Goal: Task Accomplishment & Management: Manage account settings

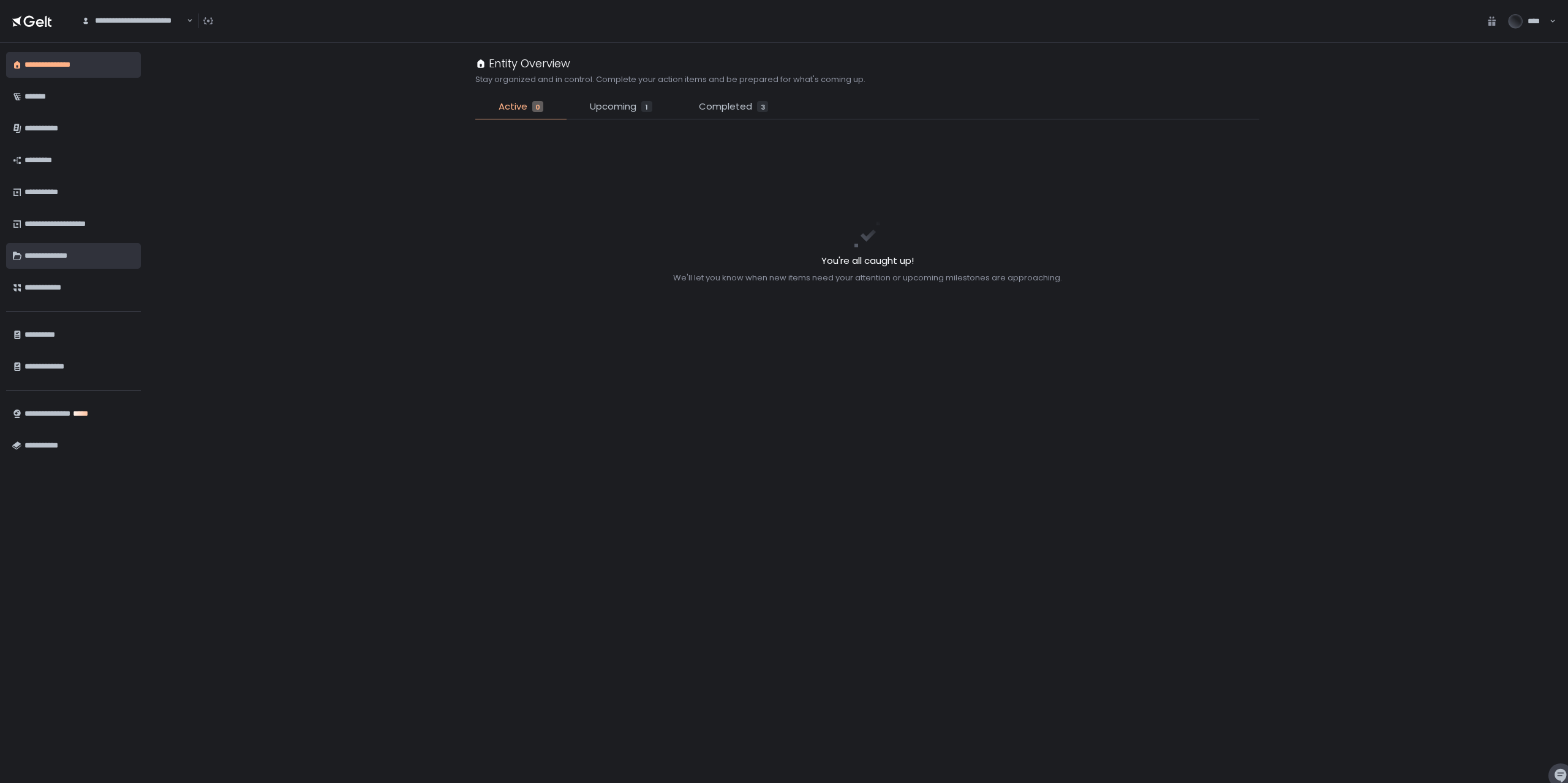
click at [71, 258] on div "**********" at bounding box center [79, 256] width 110 height 21
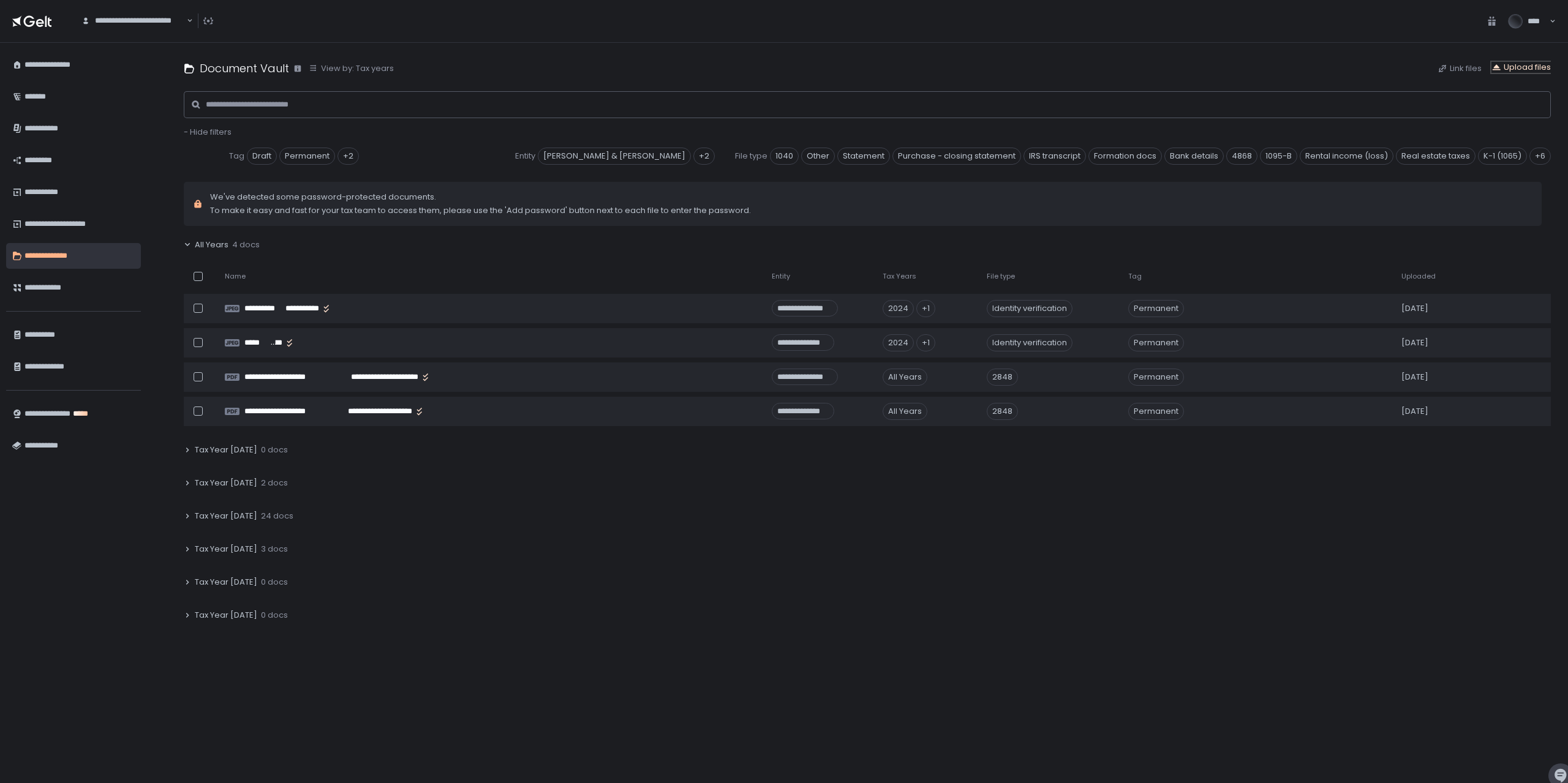
click at [1529, 63] on div "Upload files" at bounding box center [1521, 67] width 60 height 11
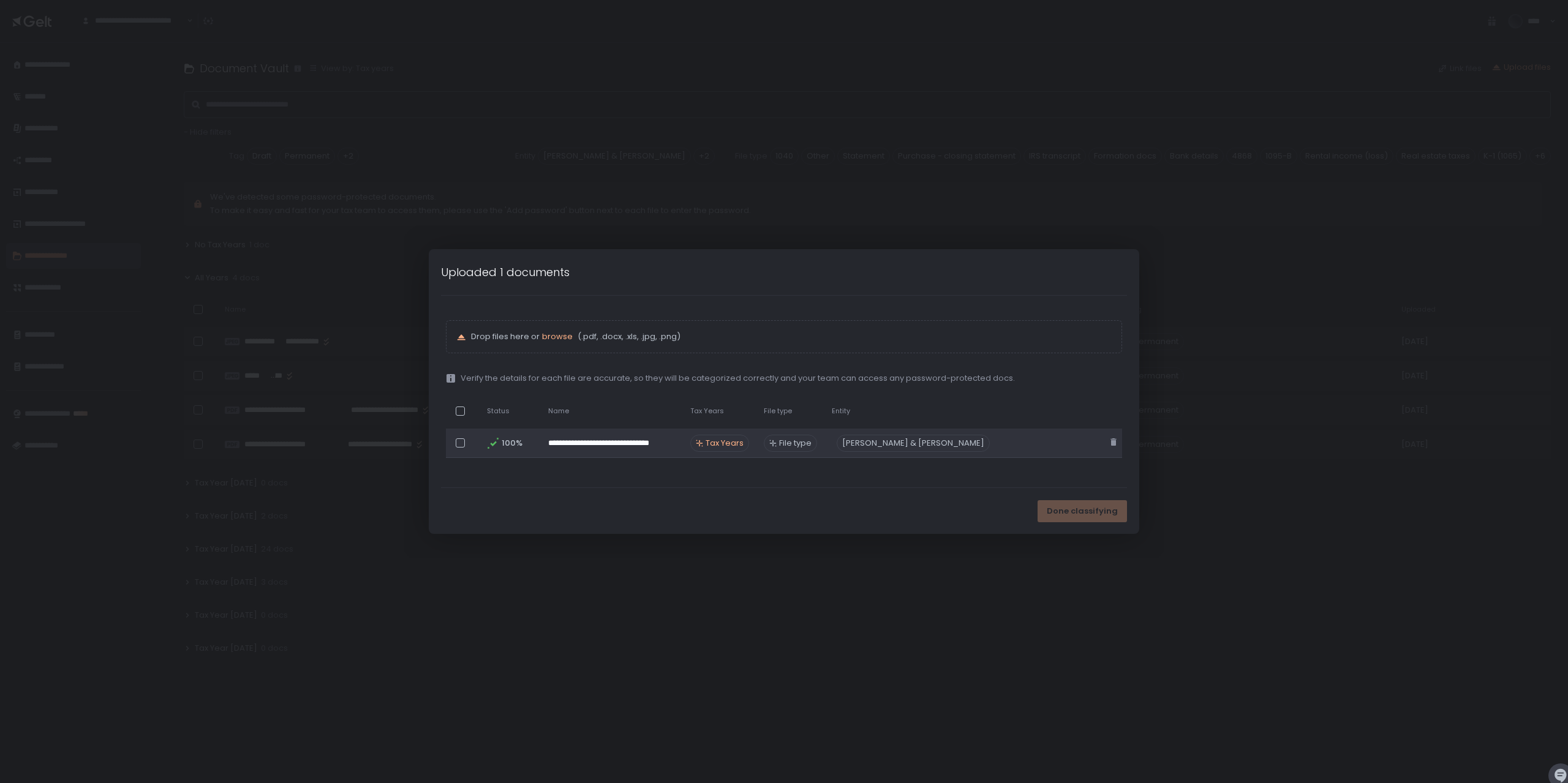
click at [744, 446] on span "Tax Years" at bounding box center [724, 443] width 38 height 11
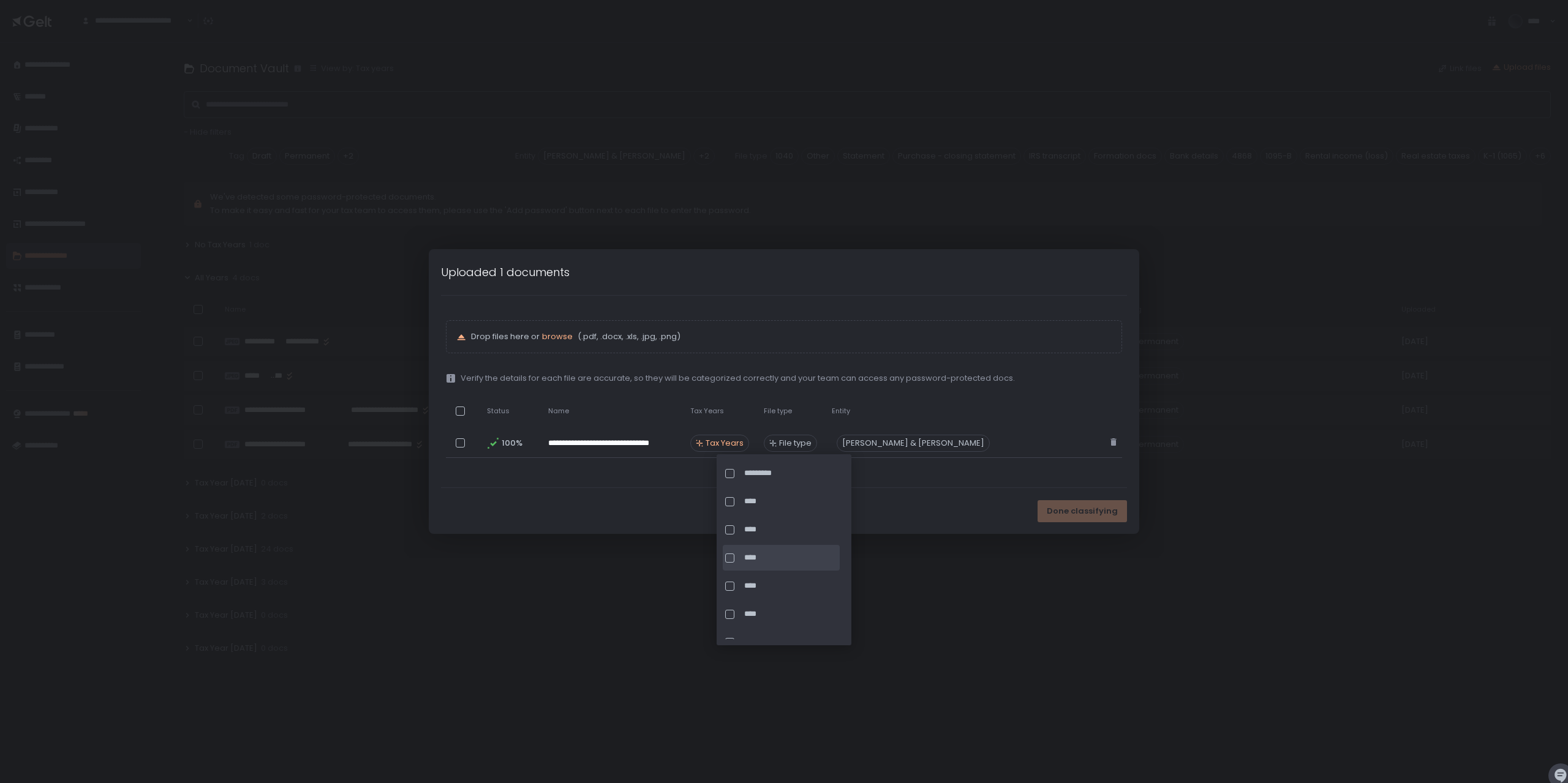
click at [732, 557] on div at bounding box center [729, 558] width 9 height 9
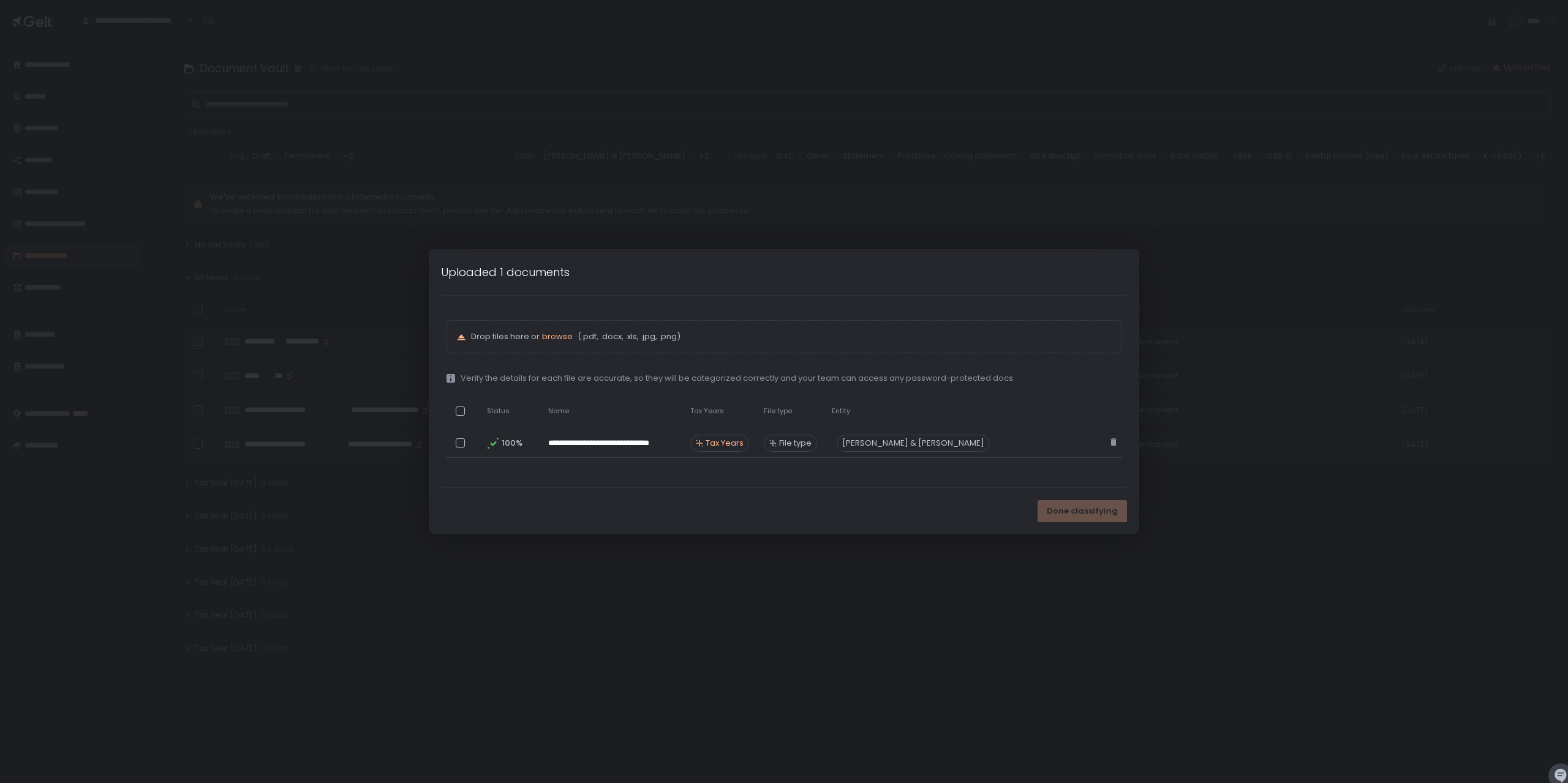
click at [895, 494] on div "Done classifying" at bounding box center [784, 511] width 711 height 46
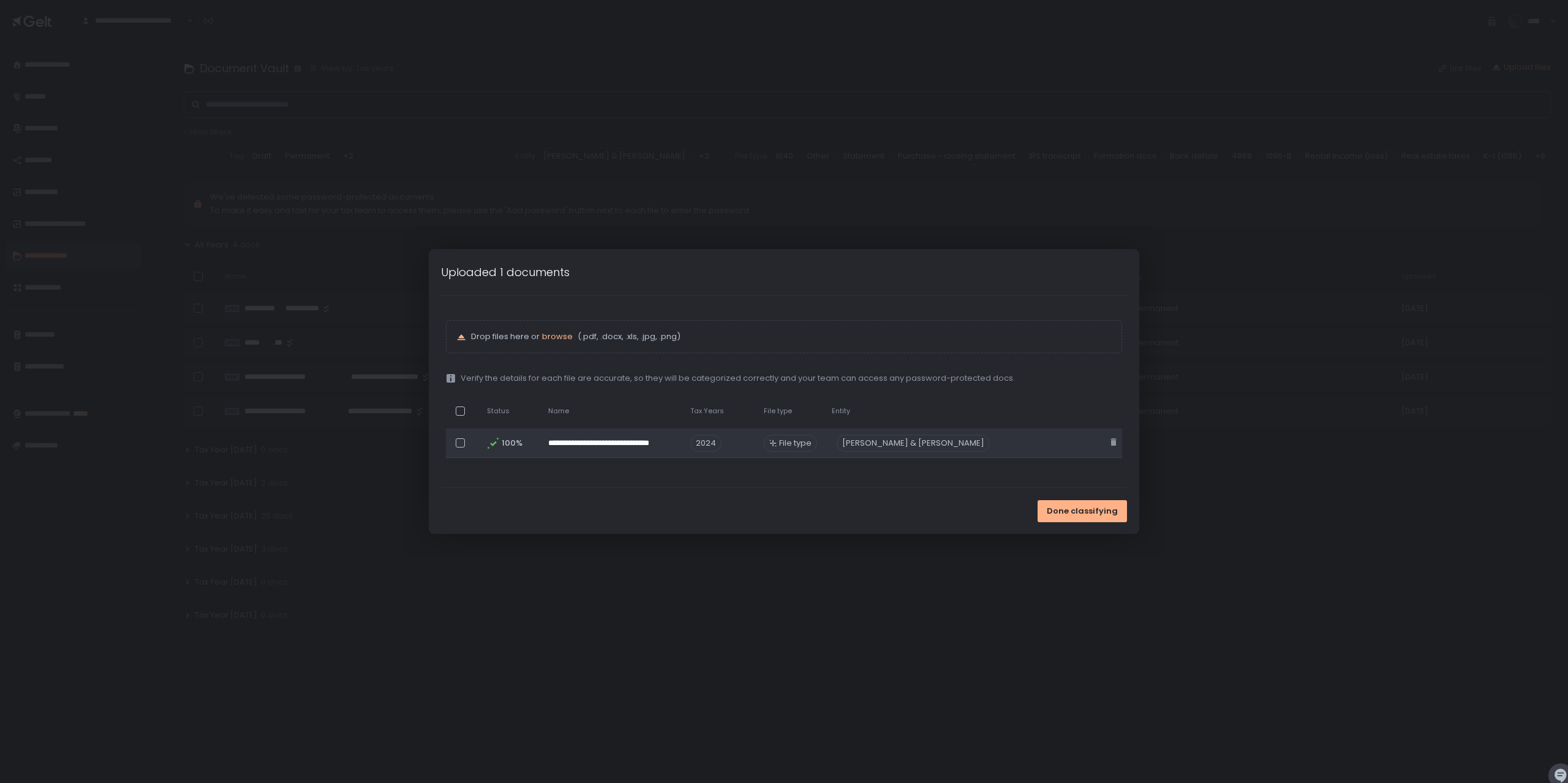
click at [817, 449] on div "File type" at bounding box center [790, 444] width 53 height 17
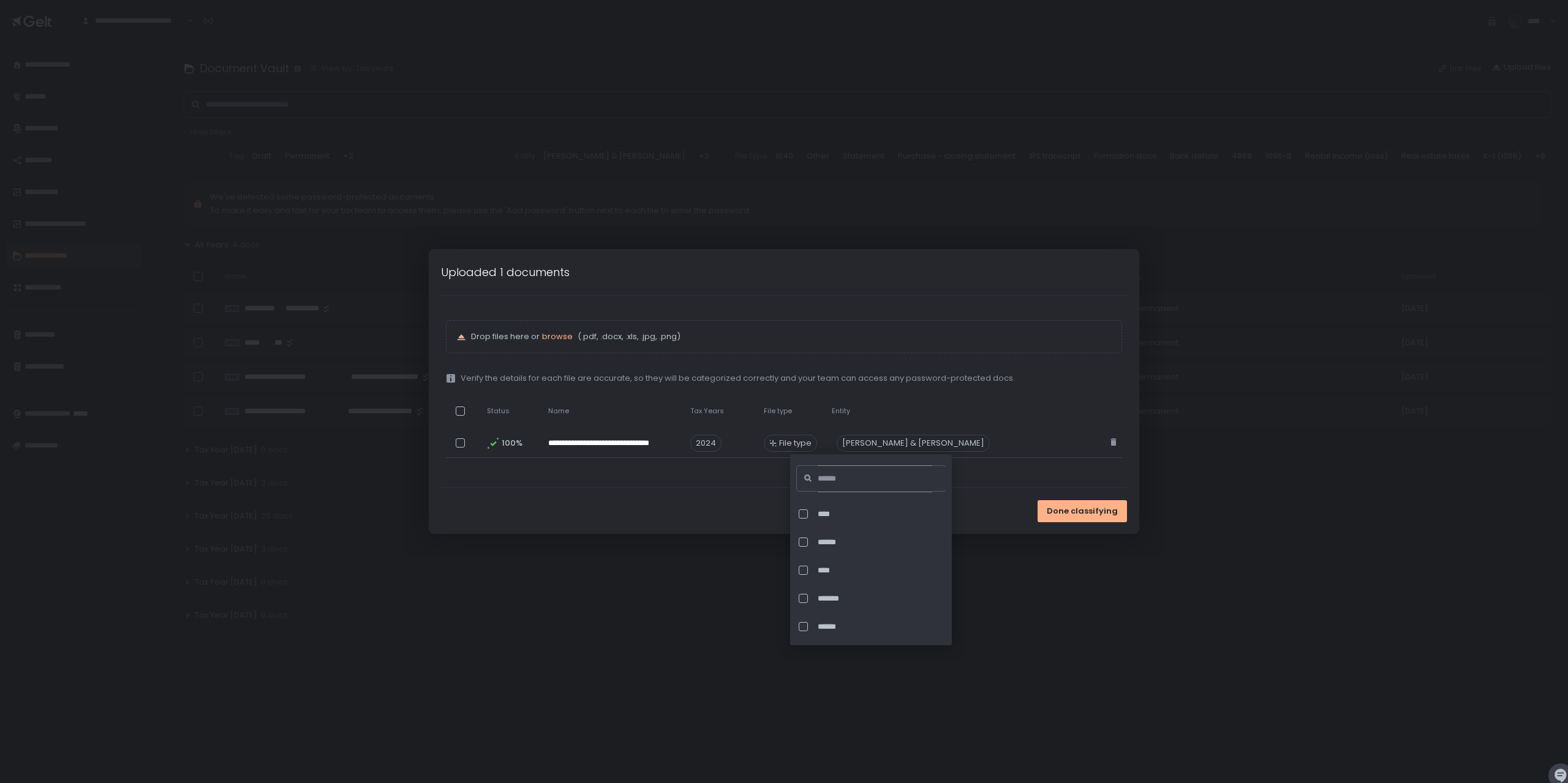
click at [837, 483] on input at bounding box center [875, 478] width 114 height 27
type input "*"
drag, startPoint x: 803, startPoint y: 511, endPoint x: 838, endPoint y: 507, distance: 35.2
click at [803, 511] on div at bounding box center [803, 514] width 9 height 9
click at [969, 461] on table "**********" at bounding box center [785, 429] width 675 height 69
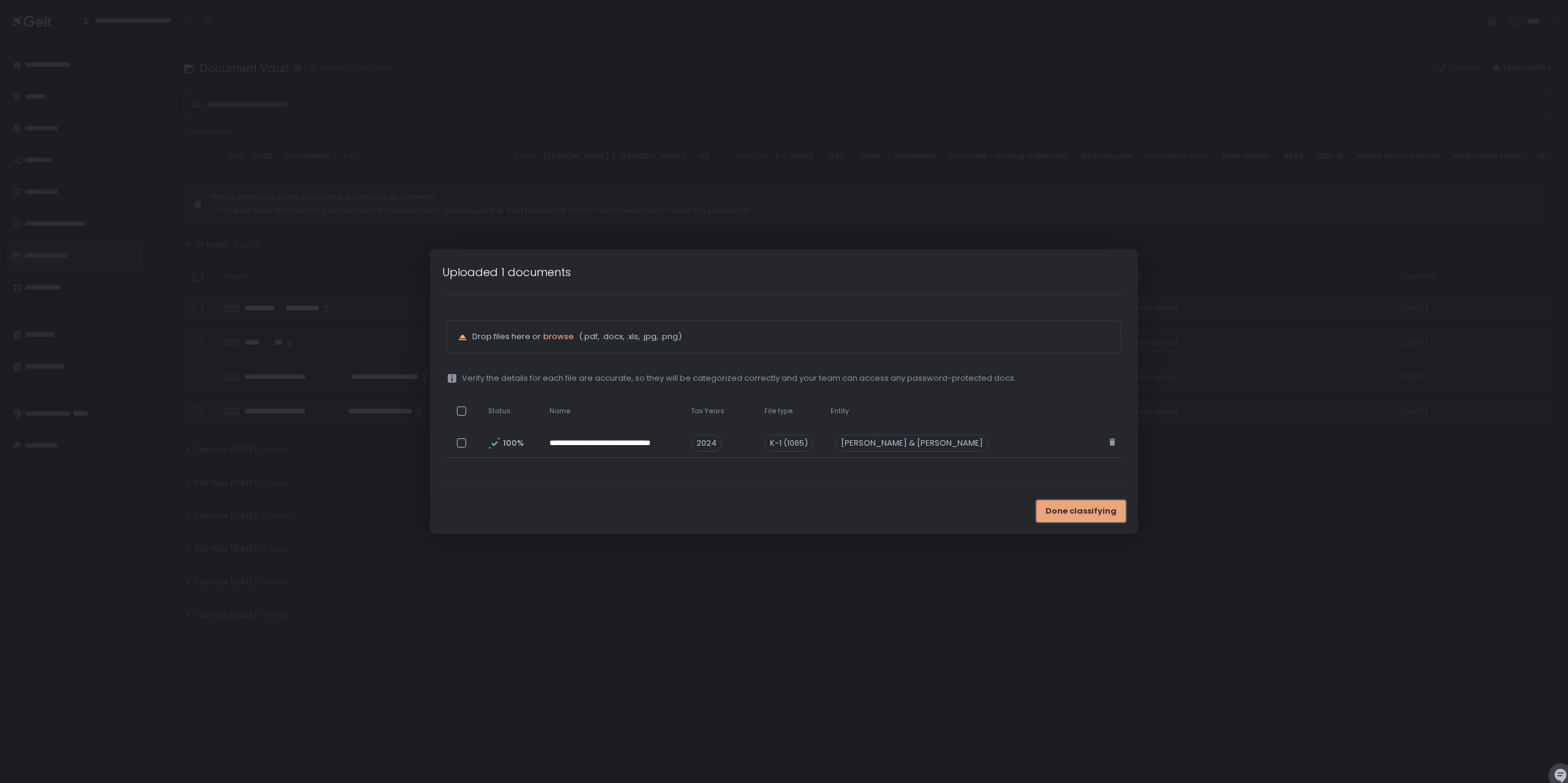
click at [1044, 516] on button "Done classifying" at bounding box center [1081, 511] width 89 height 22
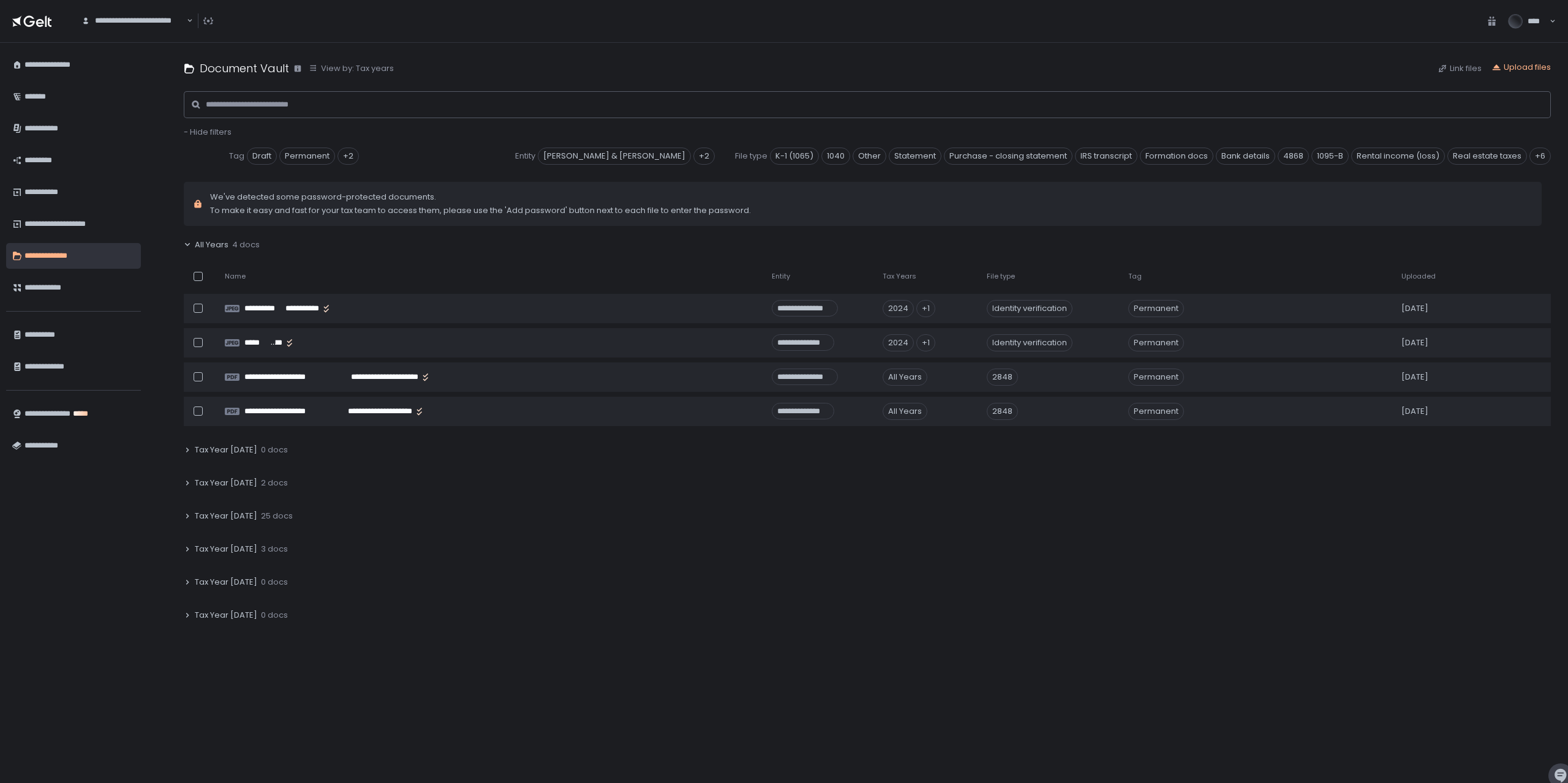
click at [188, 516] on icon at bounding box center [188, 516] width 7 height 7
